Goal: Transaction & Acquisition: Purchase product/service

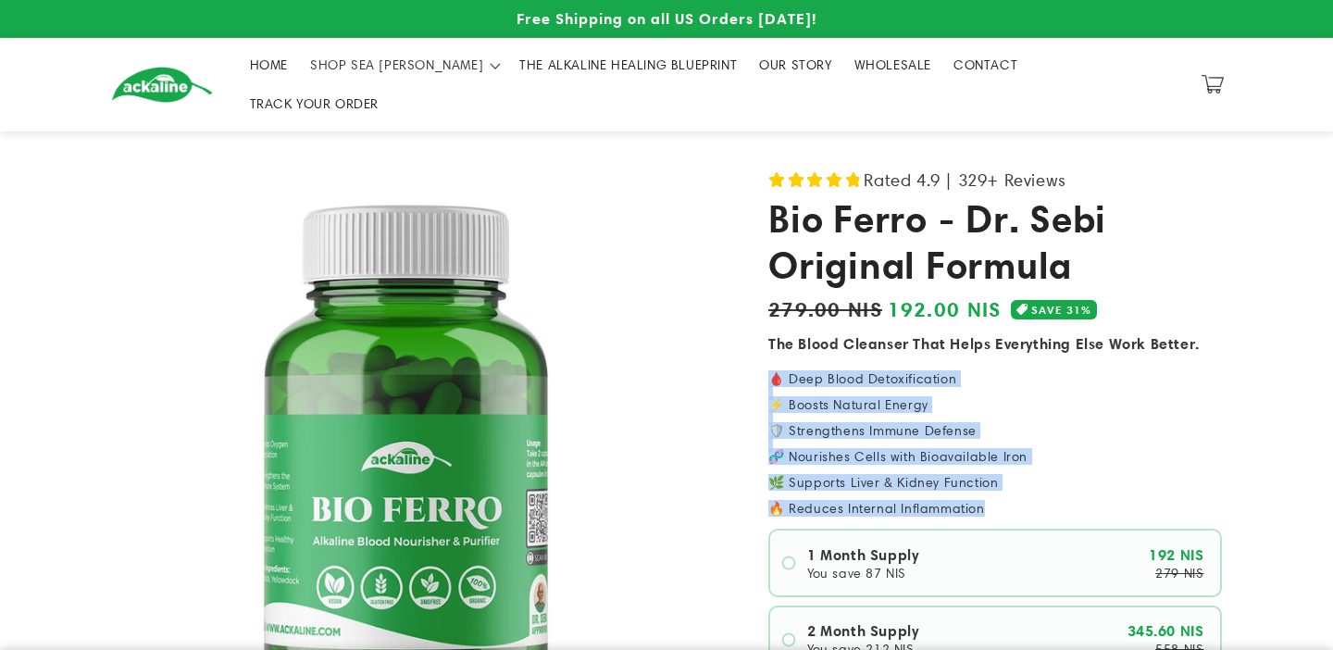
drag, startPoint x: 977, startPoint y: 479, endPoint x: 771, endPoint y: 350, distance: 243.7
click at [771, 372] on div "🩸 Deep Blood Detoxification ⚡ Boosts Natural Energy 🛡️ Strengthens Immune Defen…" at bounding box center [995, 443] width 454 height 143
copy div "🩸 Deep Blood Detoxification ⚡ Boosts Natural Energy 🛡️ Strengthens Immune Defen…"
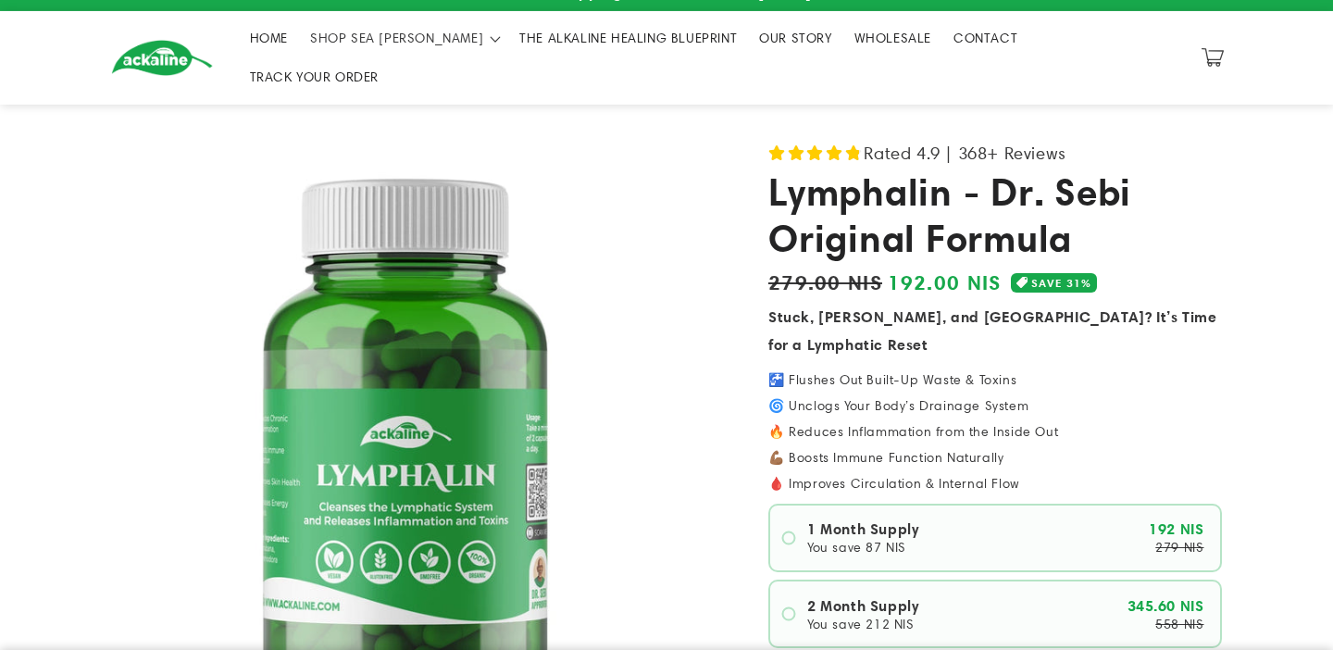
scroll to position [29, 0]
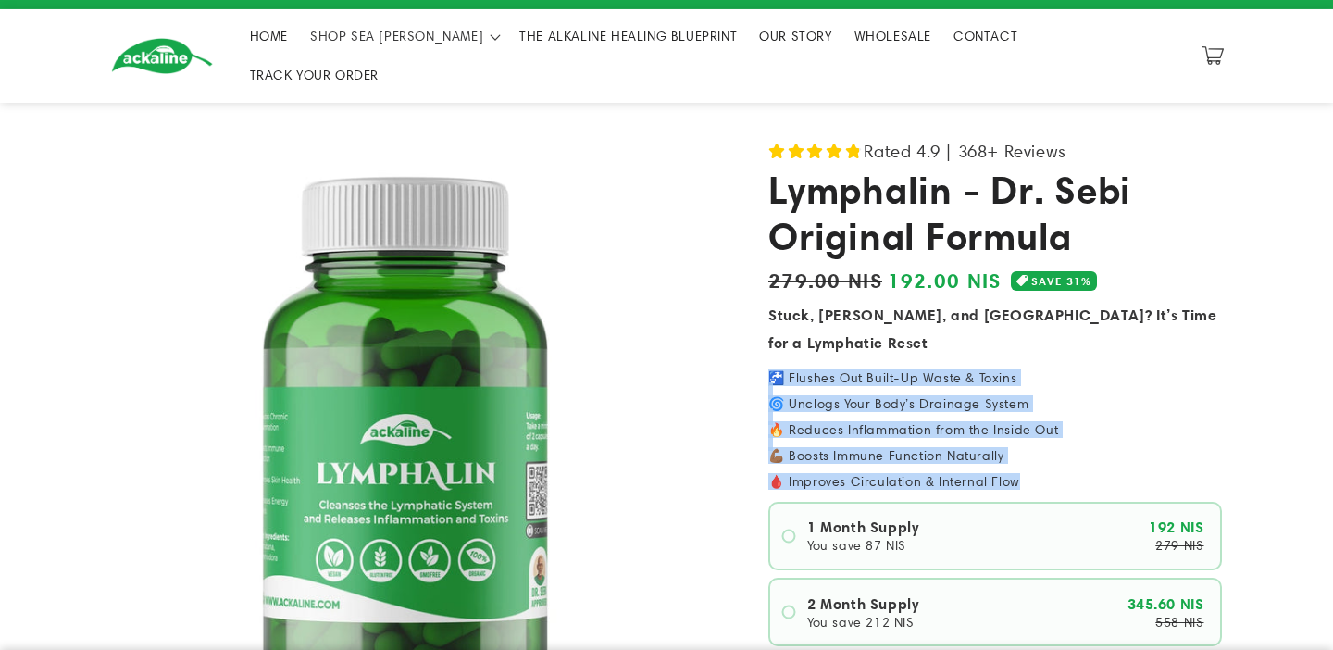
drag, startPoint x: 1025, startPoint y: 423, endPoint x: 771, endPoint y: 317, distance: 274.7
click at [771, 371] on div "🚰 Flushes Out Built-Up Waste & Toxins 🌀 Unclogs Your Body’s Drainage System 🔥 R…" at bounding box center [995, 429] width 454 height 117
copy div "🚰 Flushes Out Built-Up Waste & Toxins 🌀 Unclogs Your Body’s Drainage System 🔥 R…"
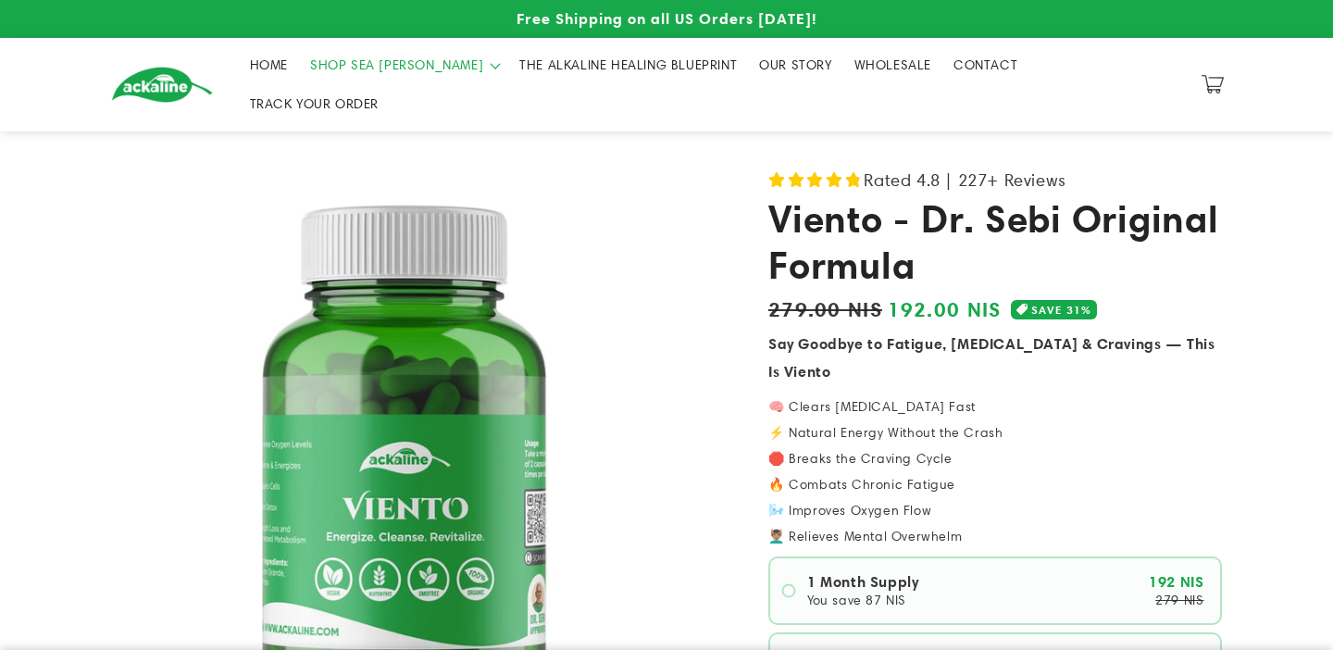
click at [383, 61] on span "SHOP SEA [PERSON_NAME]" at bounding box center [396, 64] width 173 height 17
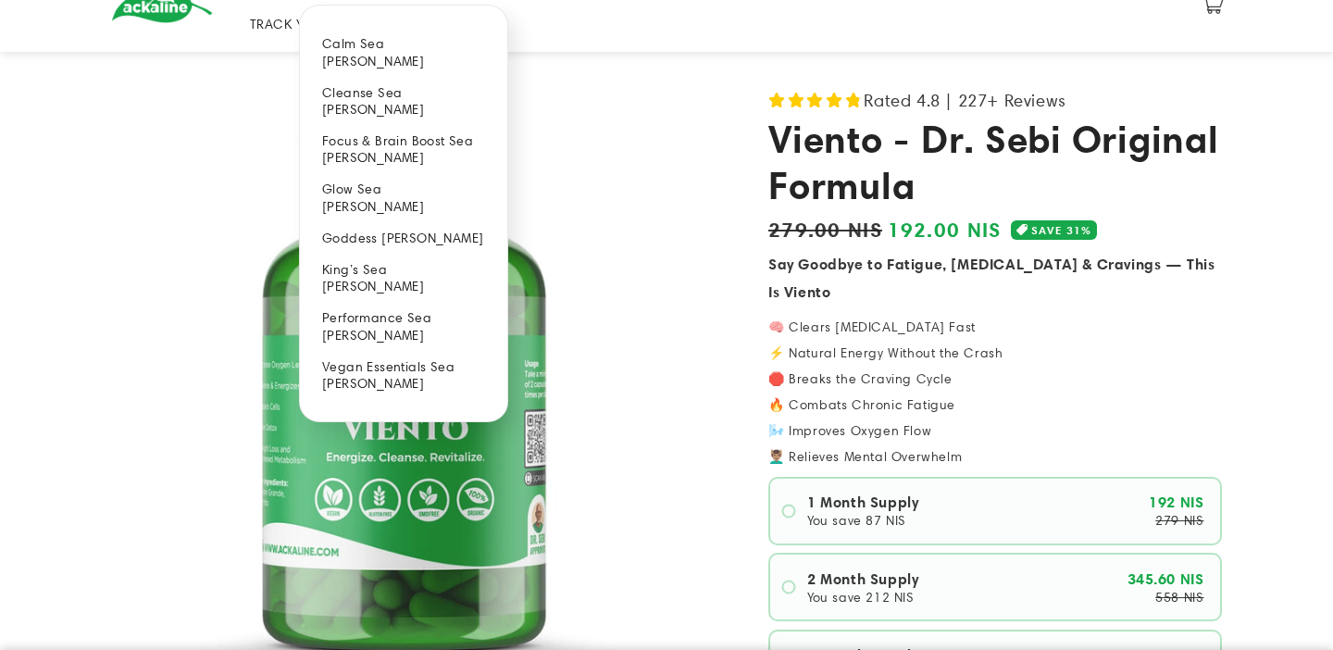
scroll to position [91, 0]
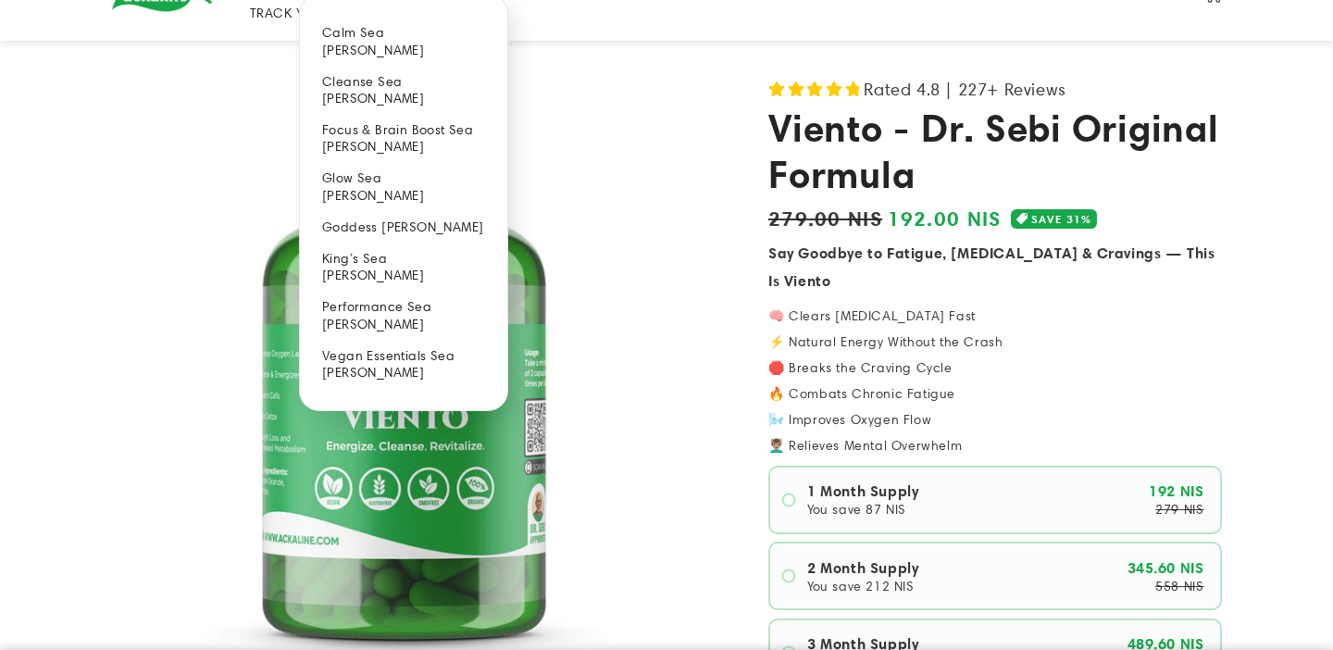
click at [840, 342] on p "🧠 Clears Brain Fog Fast ⚡️ Natural Energy Without the Crash 🛑 Breaks the Cravin…" at bounding box center [995, 354] width 454 height 91
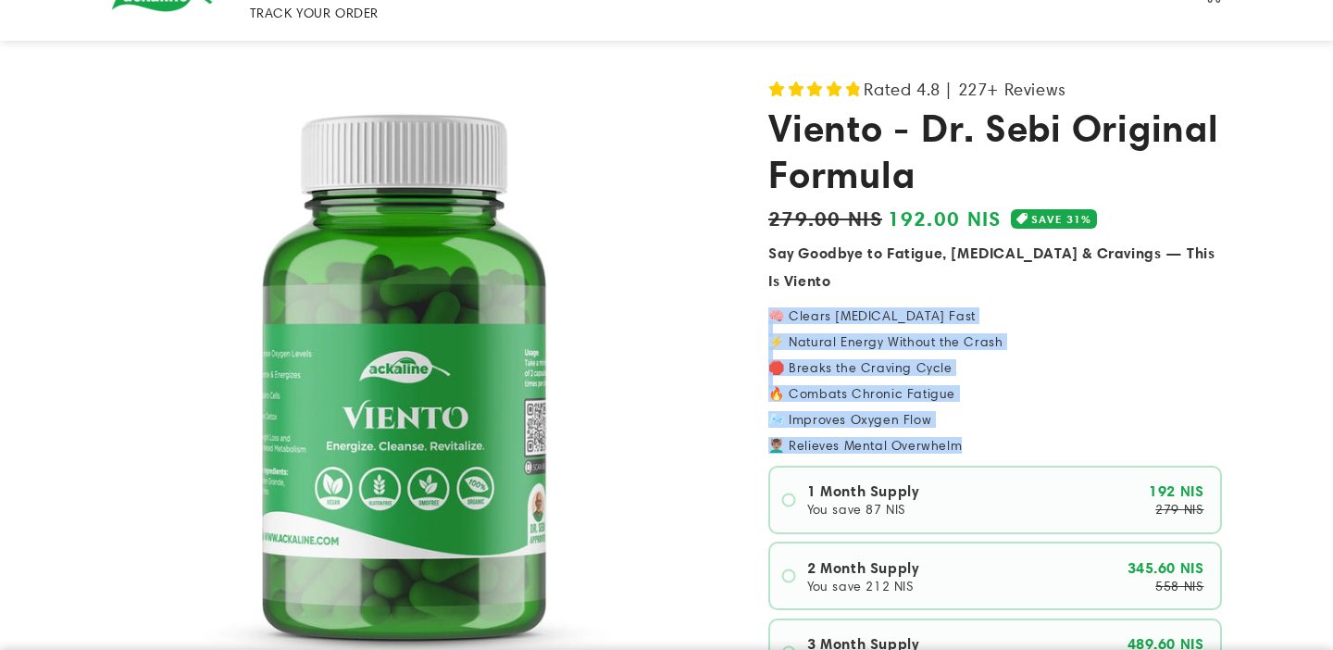
drag, startPoint x: 958, startPoint y: 417, endPoint x: 765, endPoint y: 278, distance: 237.9
click at [765, 278] on div "Rated 4.8 | 227+ Reviews Viento - Dr. Sebi Original Formula Regular price 192.0…" at bounding box center [972, 648] width 500 height 1149
copy div "🧠 Clears Brain Fog Fast ⚡️ Natural Energy Without the Crash 🛑 Breaks the Cravin…"
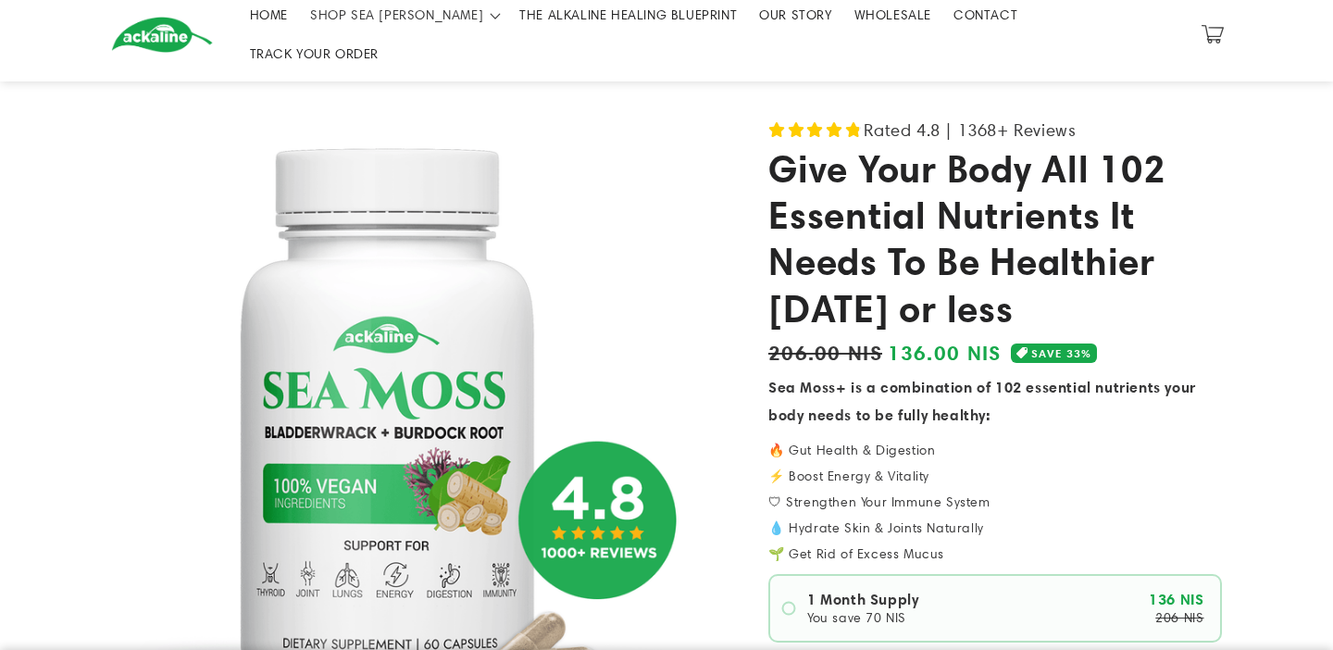
scroll to position [165, 0]
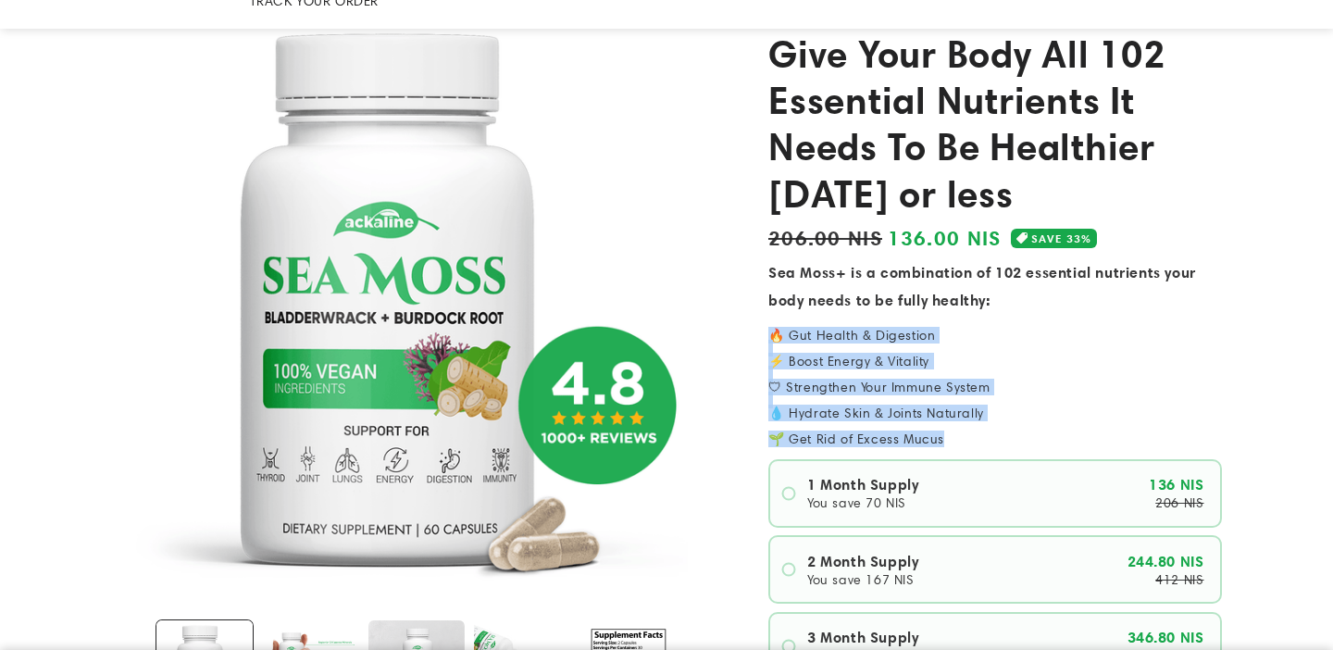
drag, startPoint x: 951, startPoint y: 412, endPoint x: 770, endPoint y: 310, distance: 207.2
click at [770, 329] on div "🔥 Gut Health & Digestion ⚡️ Boost Energy & Vitality 🛡 Strengthen Your Immune Sy…" at bounding box center [995, 387] width 454 height 117
copy div "🔥 Gut Health & Digestion ⚡️ Boost Energy & Vitality 🛡 Strengthen Your Immune Sy…"
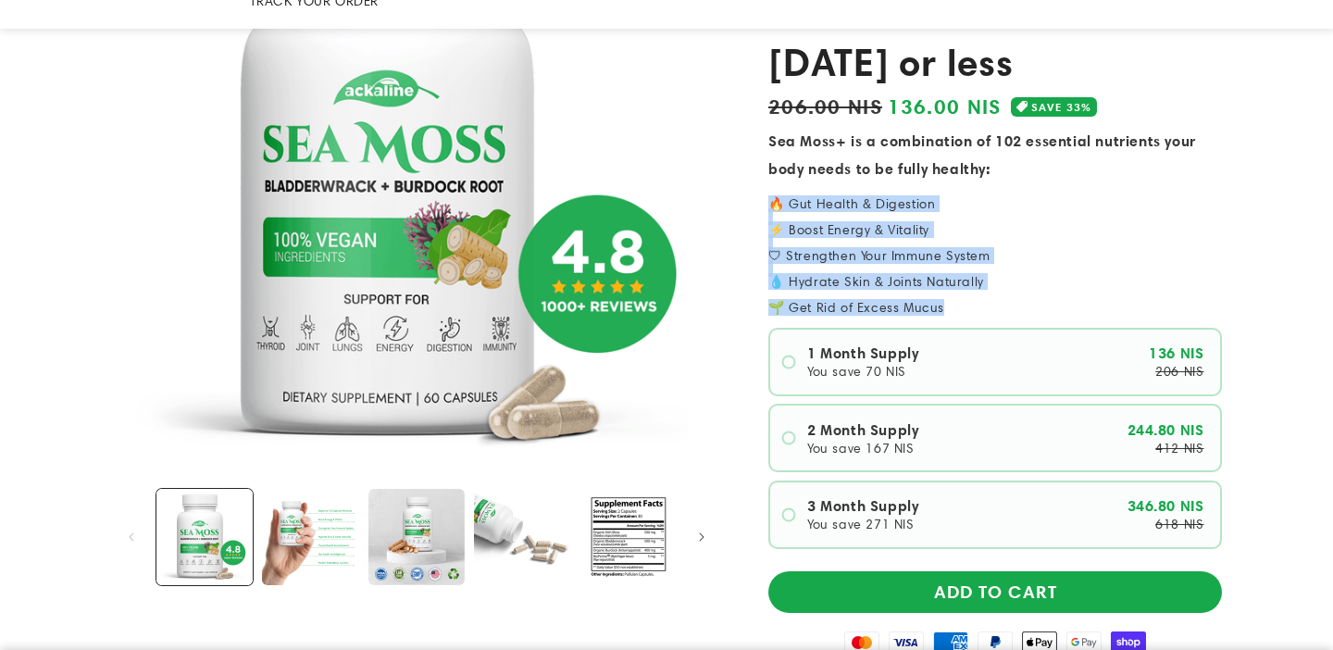
scroll to position [375, 0]
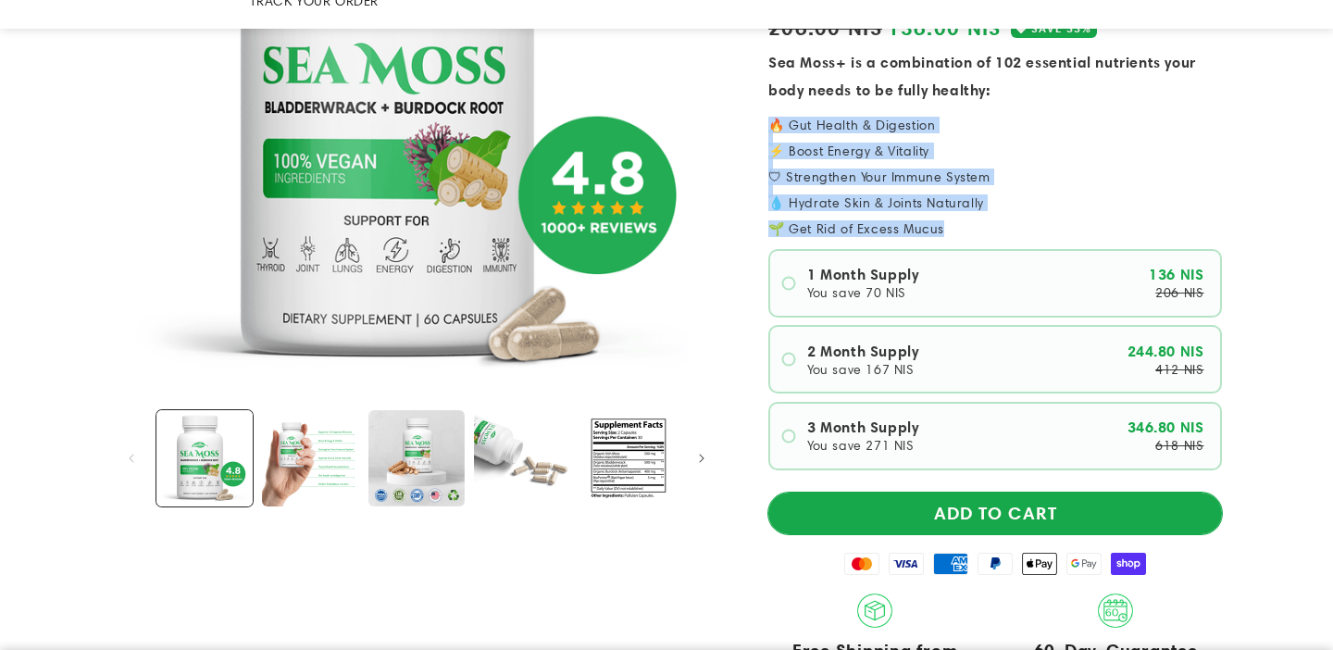
click at [952, 492] on button "ADD TO CART" at bounding box center [995, 513] width 454 height 42
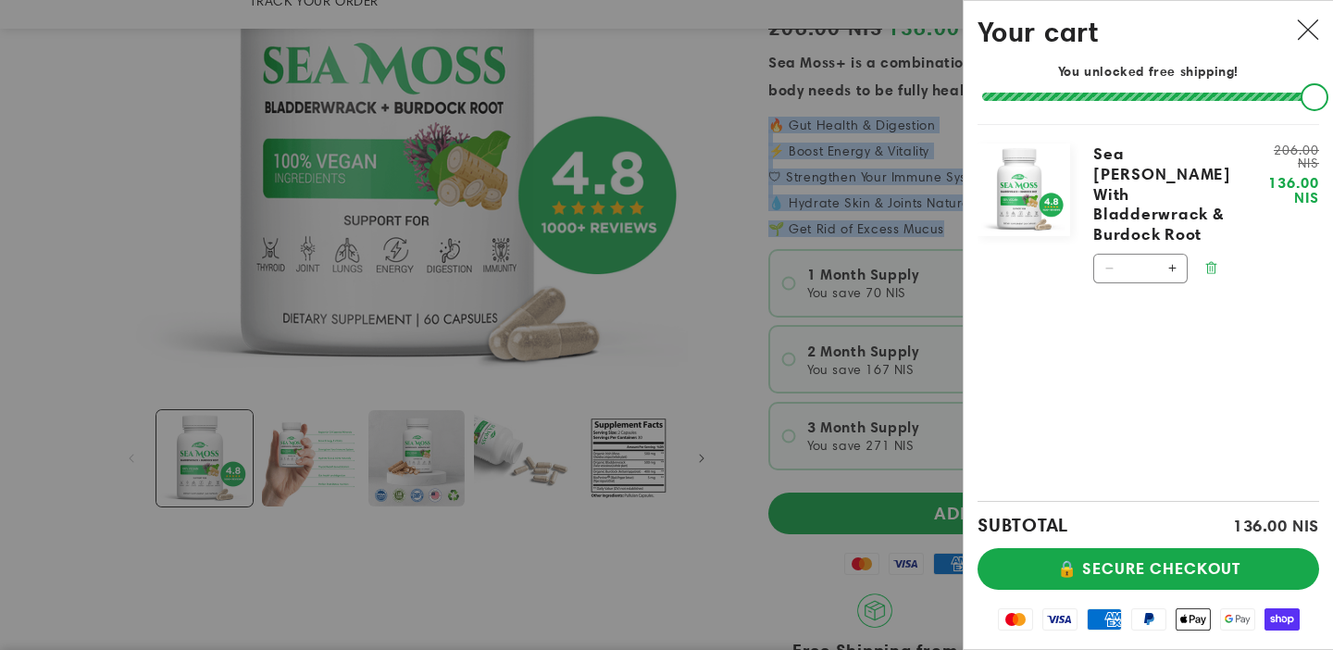
click at [1212, 266] on icon "Remove Sea Moss With Bladderwrack & Burdock Root" at bounding box center [1211, 269] width 4 height 6
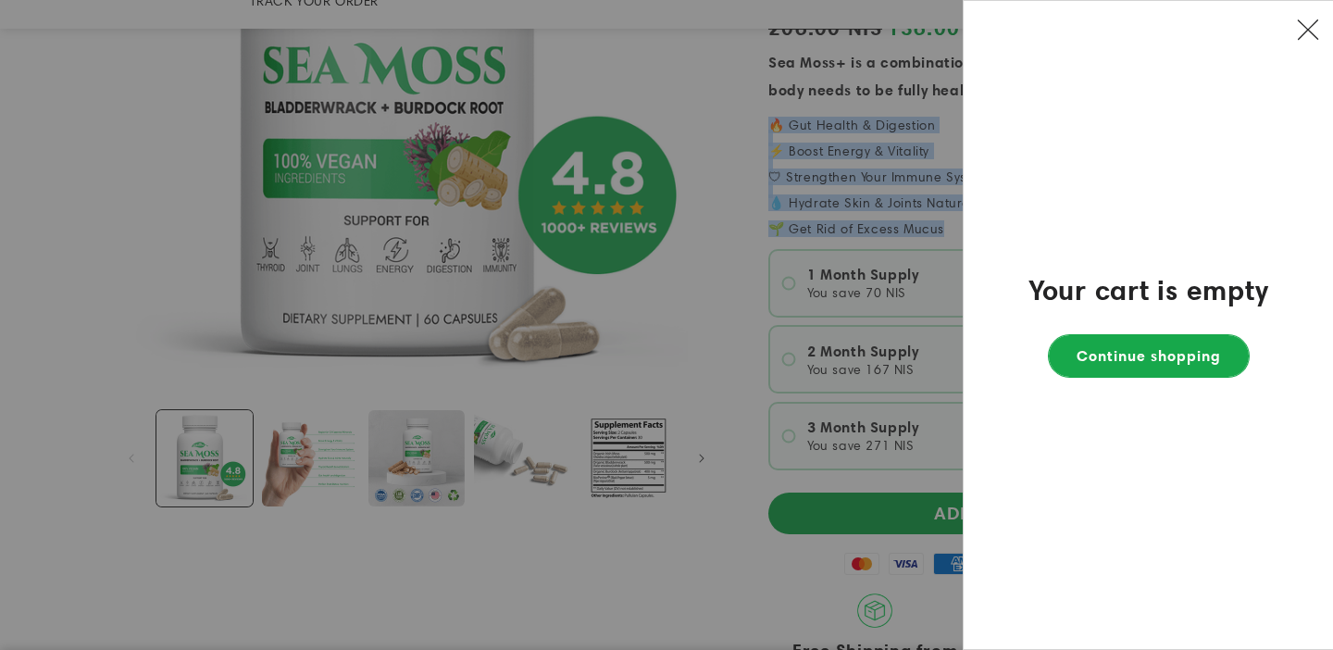
click at [1160, 353] on link "Continue shopping" at bounding box center [1149, 356] width 200 height 42
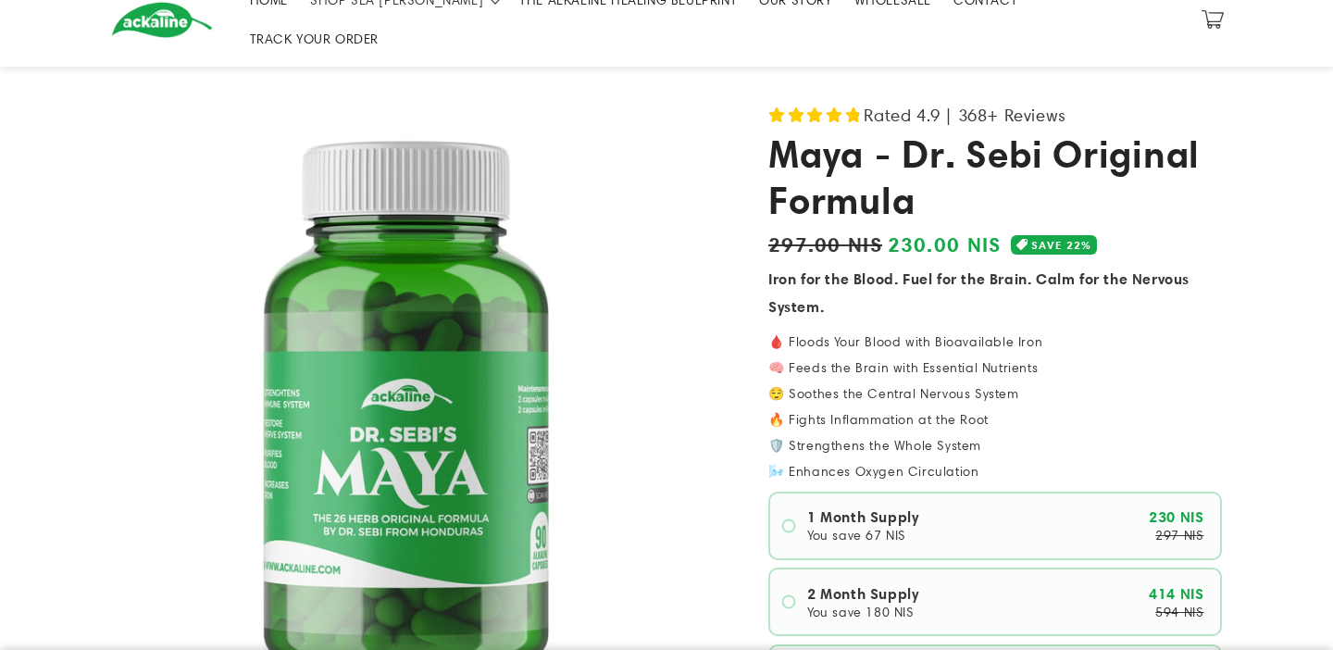
scroll to position [96, 0]
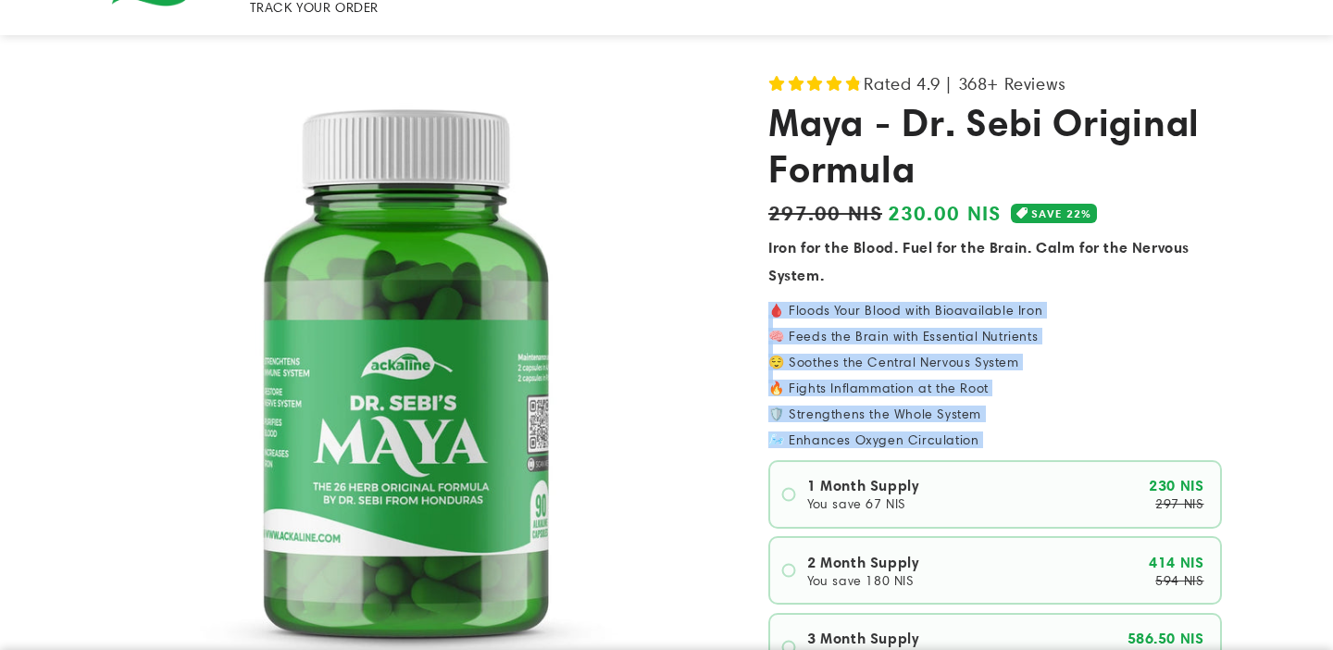
drag, startPoint x: 980, startPoint y: 416, endPoint x: 755, endPoint y: 281, distance: 261.9
click at [755, 281] on div "Rated 4.9 | 368+ Reviews Maya - Dr. Sebi Original Formula Regular price 230.00 …" at bounding box center [972, 650] width 500 height 1165
copy product-info "🩸 Floods Your Blood with Bioavailable Iron 🧠 Feeds the Brain with Essential Nut…"
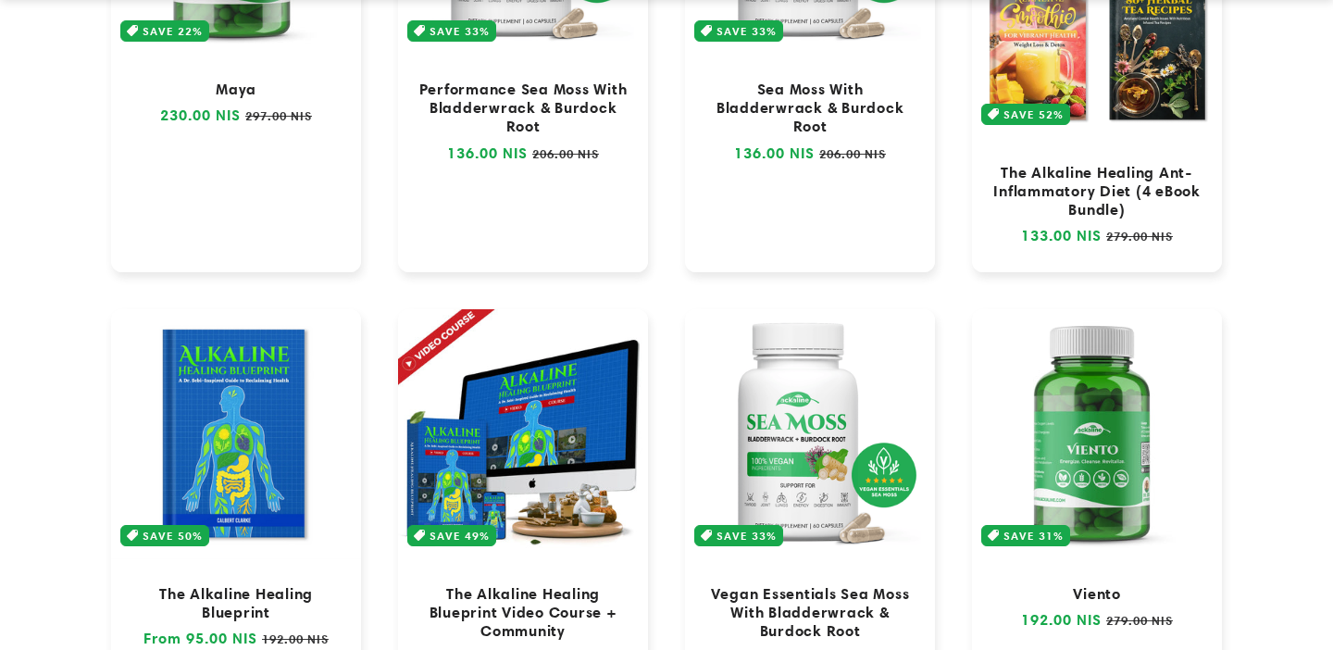
scroll to position [1546, 0]
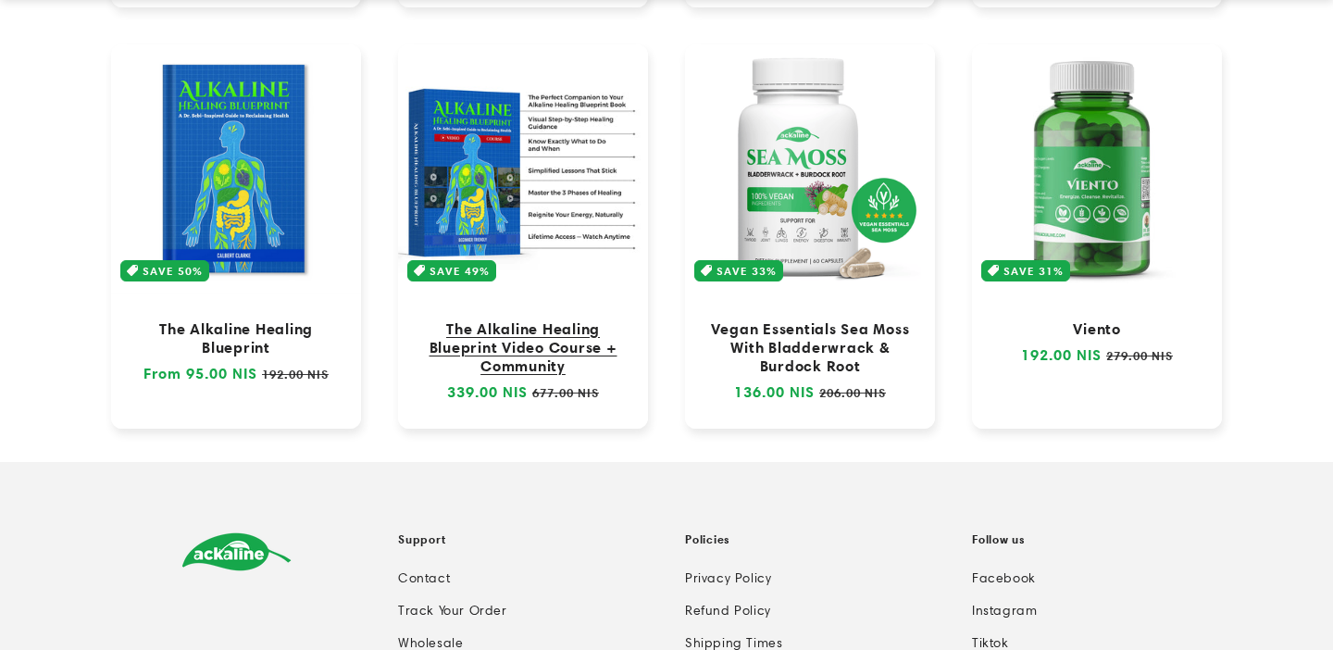
click at [509, 337] on link "The Alkaline Healing Blueprint Video Course + Community" at bounding box center [523, 347] width 213 height 56
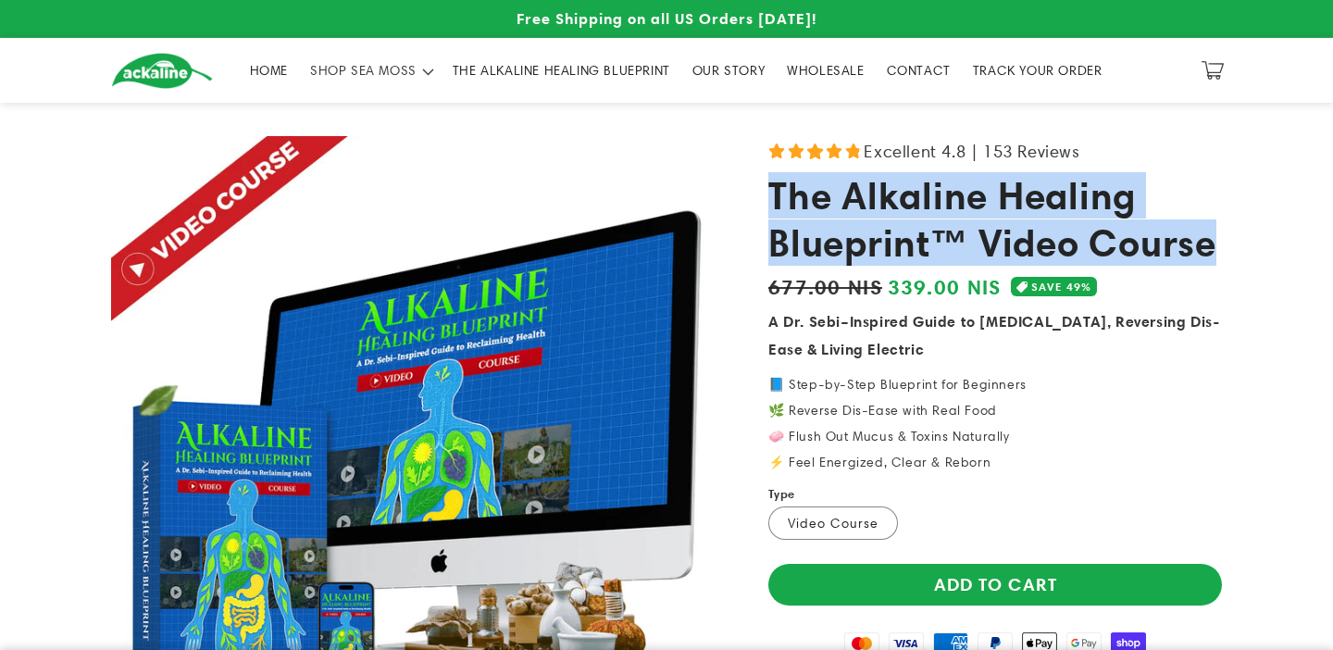
drag, startPoint x: 1219, startPoint y: 245, endPoint x: 760, endPoint y: 196, distance: 461.7
click at [760, 196] on div "Excellent 4.8 | 153 Reviews The Alkaline Healing Blueprint™ Video Course Regula…" at bounding box center [972, 612] width 500 height 953
copy h1 "The Alkaline Healing Blueprint™ Video Course"
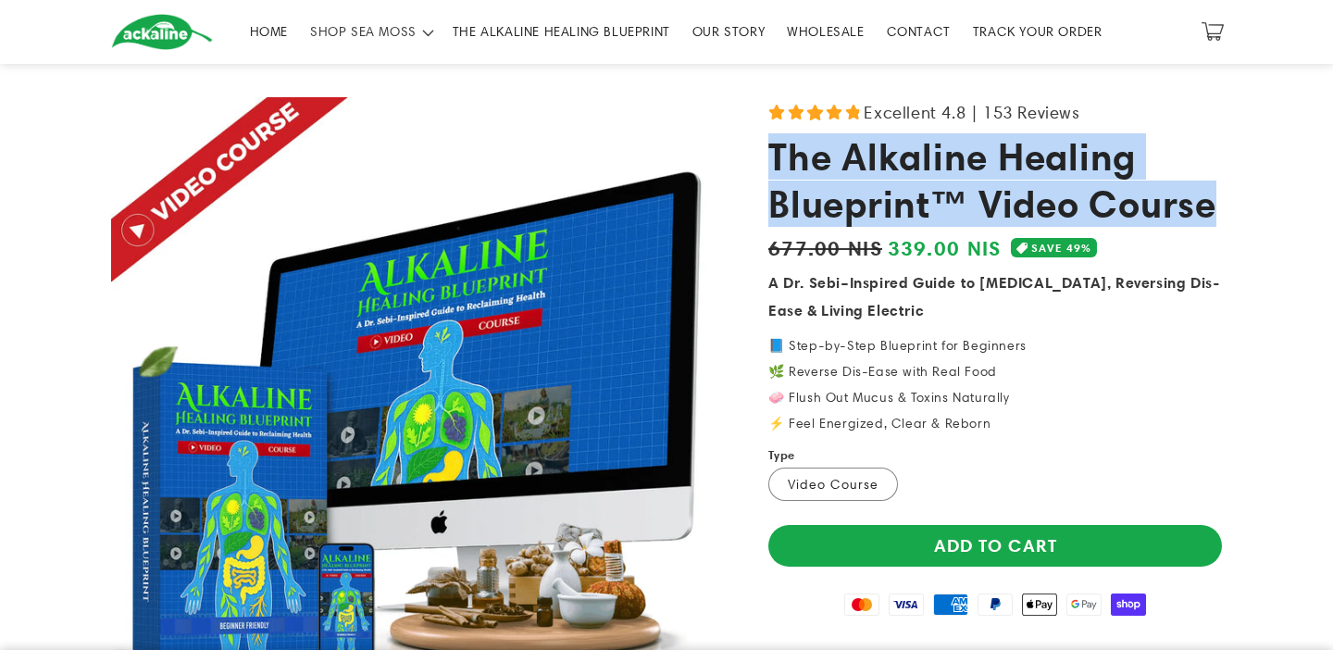
scroll to position [40, 0]
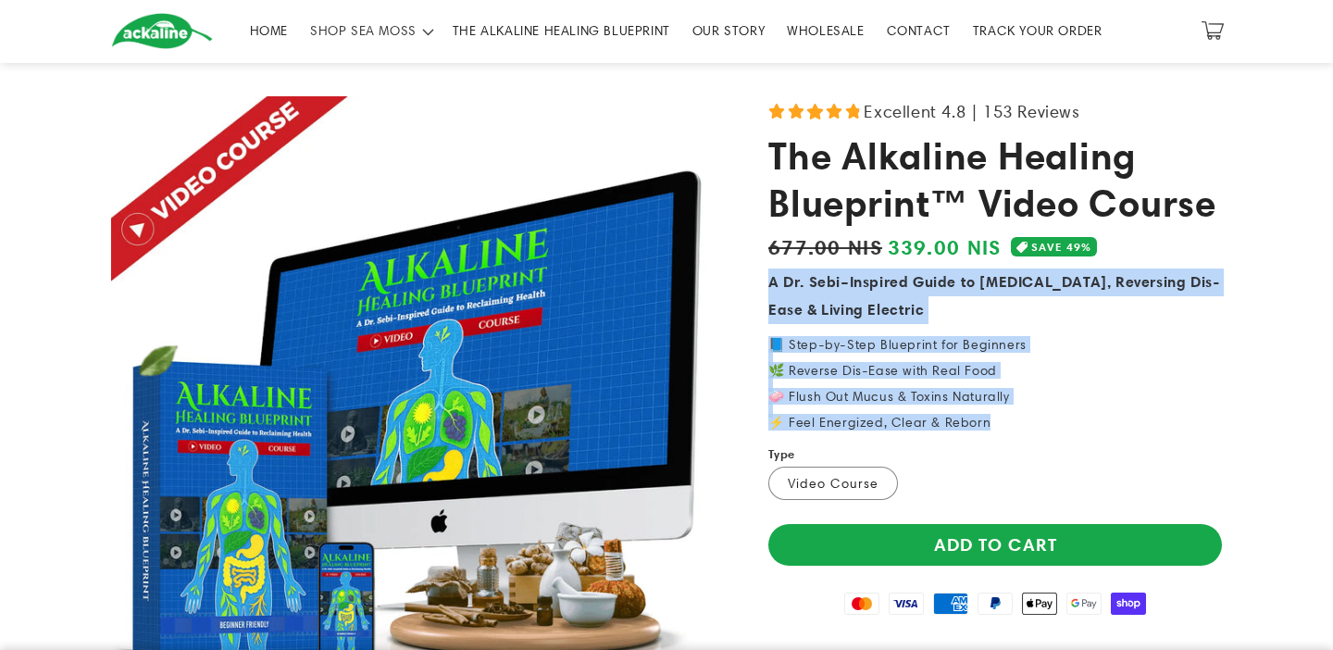
drag, startPoint x: 989, startPoint y: 420, endPoint x: 770, endPoint y: 286, distance: 256.4
click at [770, 286] on product-info "Excellent 4.8 | 153 Reviews The Alkaline Healing Blueprint™ Video Course Regula…" at bounding box center [995, 572] width 454 height 953
copy product-info "A Dr. Sebi–Inspired Guide to Detoxing, Reversing Dis-Ease & Living Electric 📘 S…"
